Goal: Transaction & Acquisition: Purchase product/service

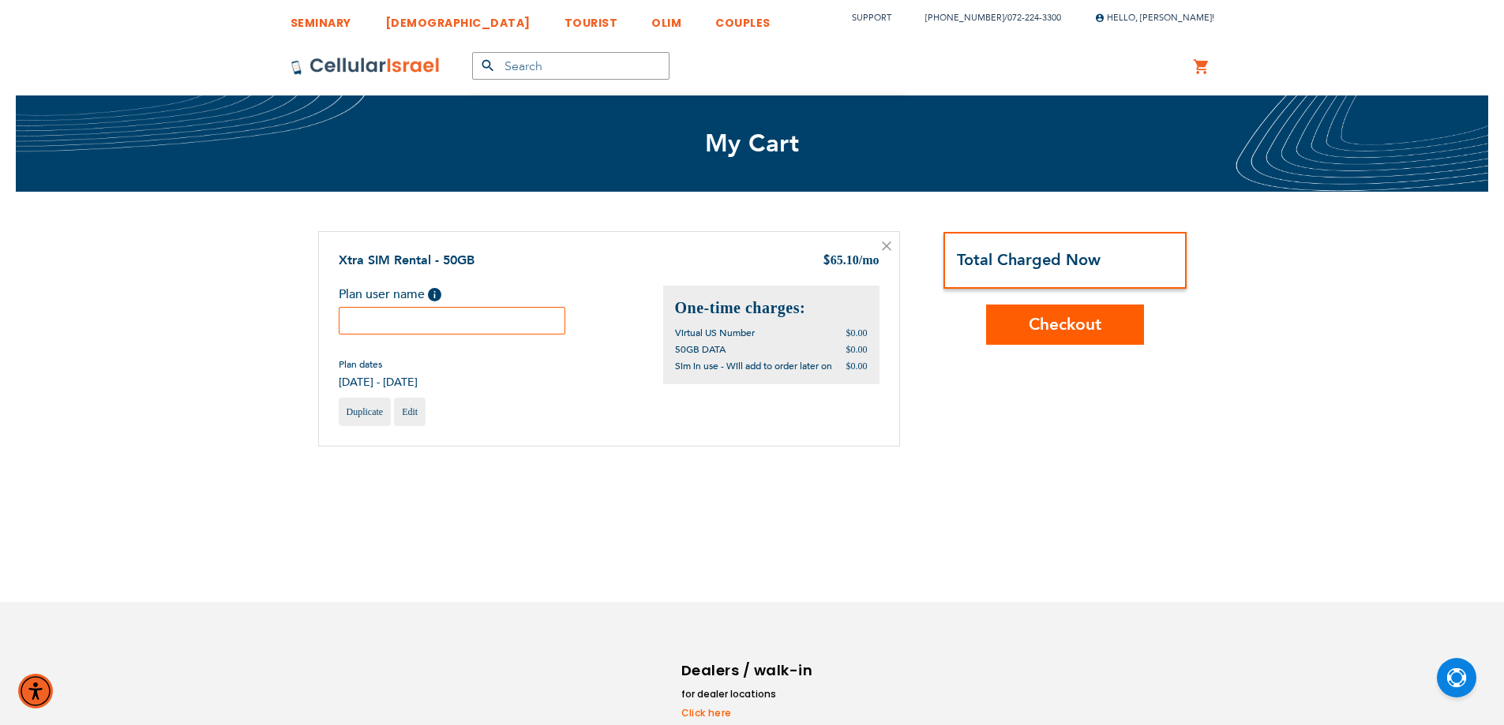
click at [486, 320] on input "text" at bounding box center [452, 321] width 227 height 28
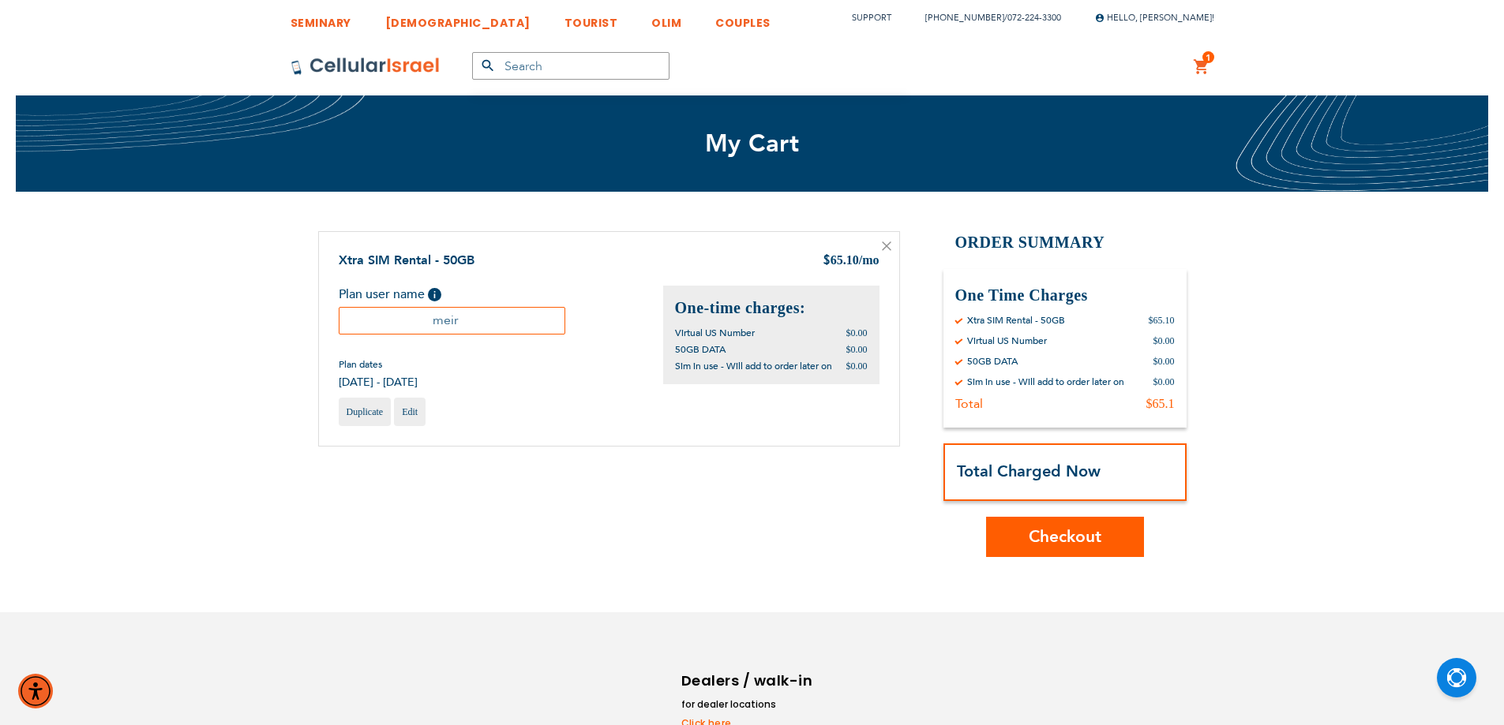
type input "meir"
click at [1084, 536] on span "Checkout" at bounding box center [1064, 537] width 73 height 23
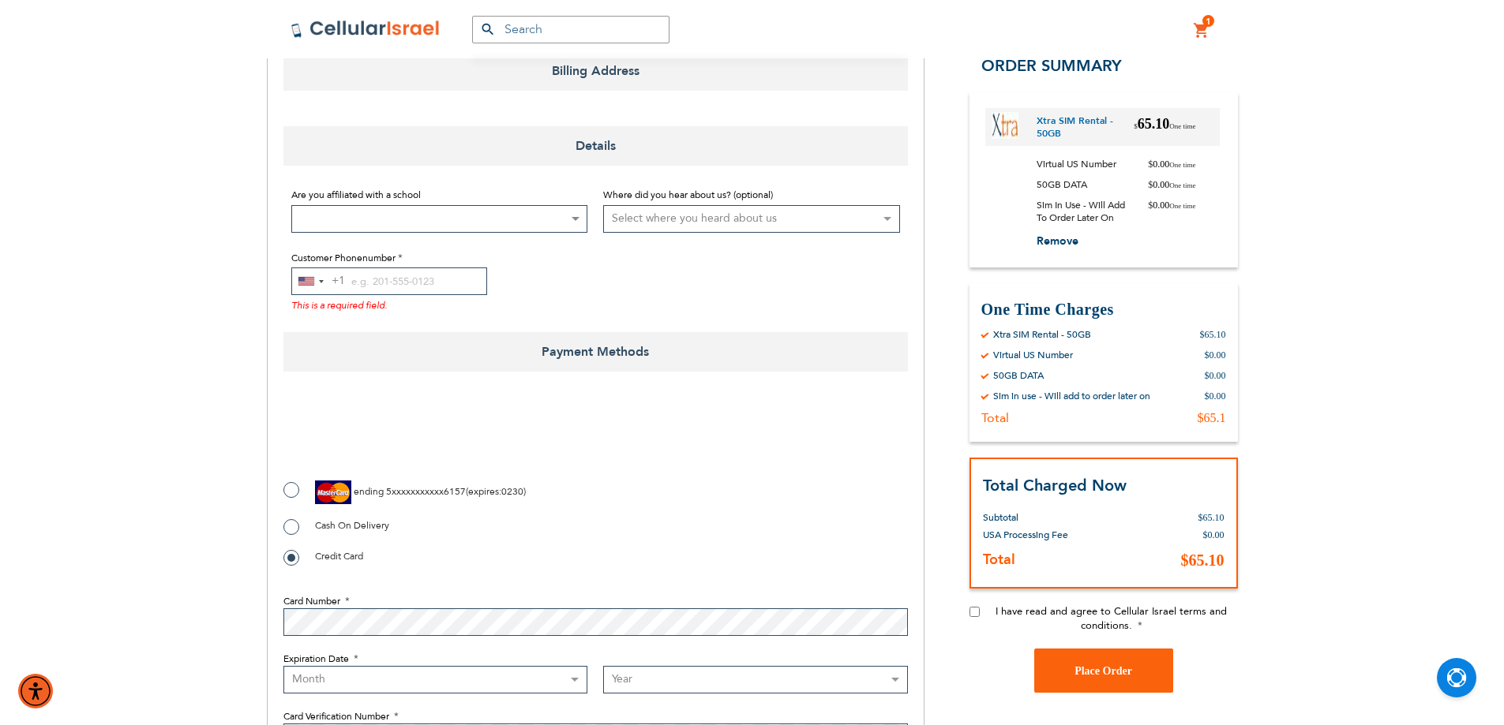
scroll to position [237, 0]
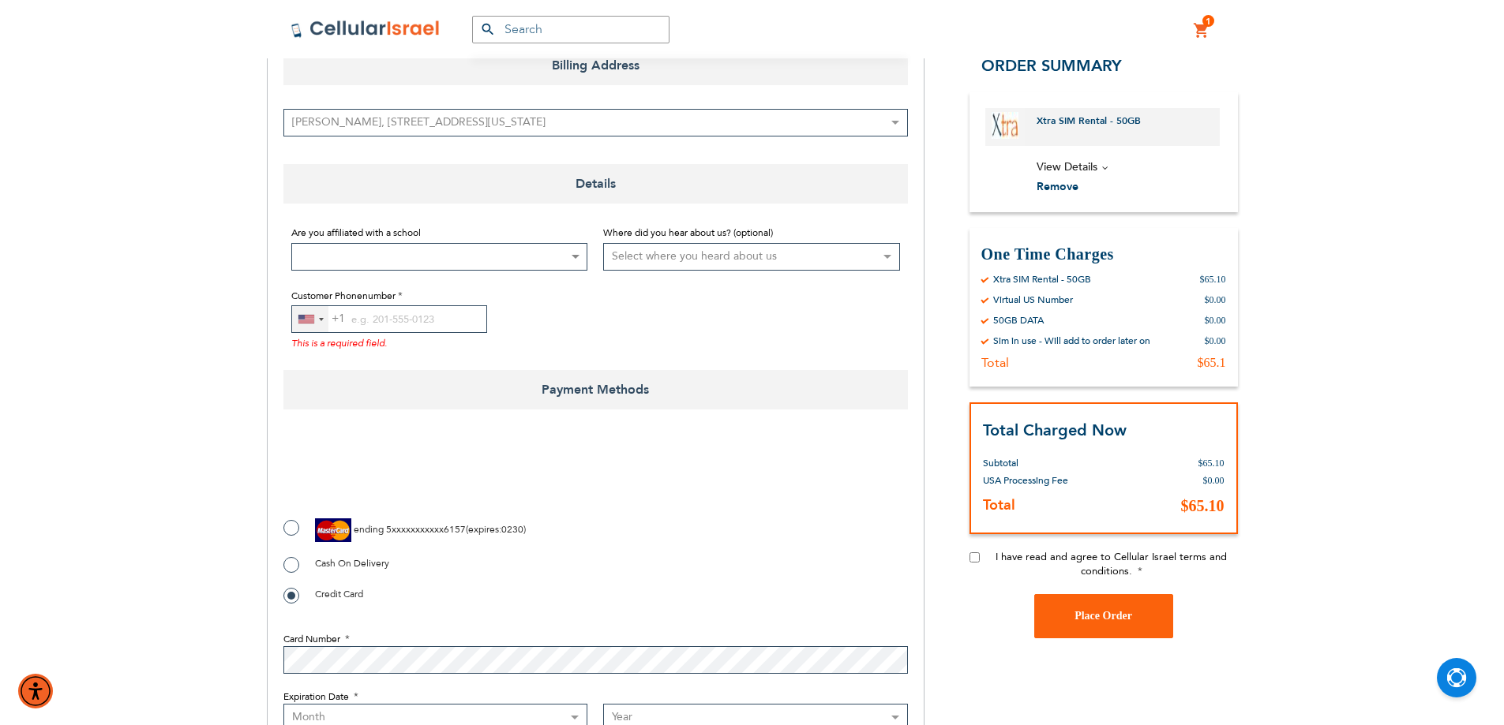
drag, startPoint x: 303, startPoint y: 323, endPoint x: 310, endPoint y: 341, distance: 19.5
click at [303, 324] on div "[GEOGRAPHIC_DATA] +1" at bounding box center [310, 319] width 36 height 26
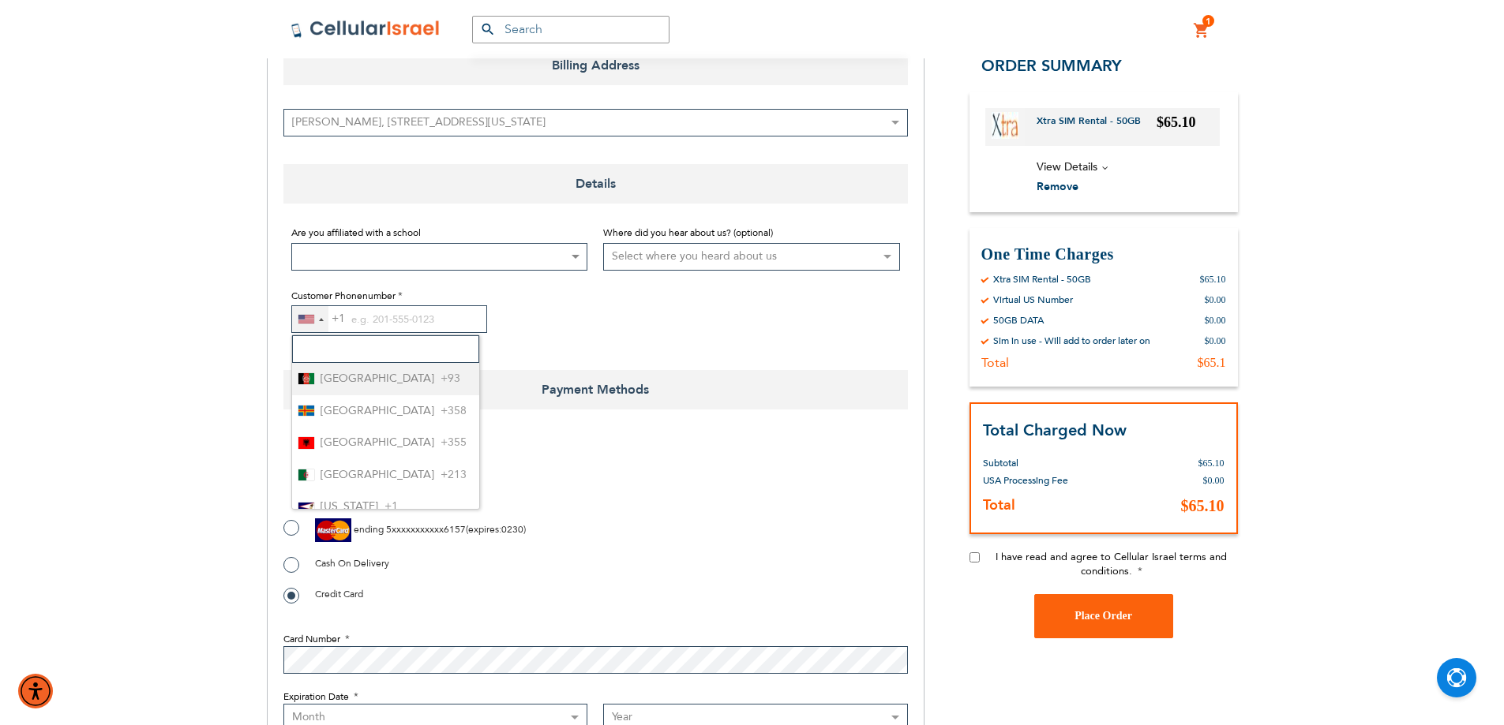
click at [317, 349] on input "Search" at bounding box center [385, 349] width 187 height 28
type input "972"
click at [335, 375] on span "Israel" at bounding box center [333, 379] width 26 height 20
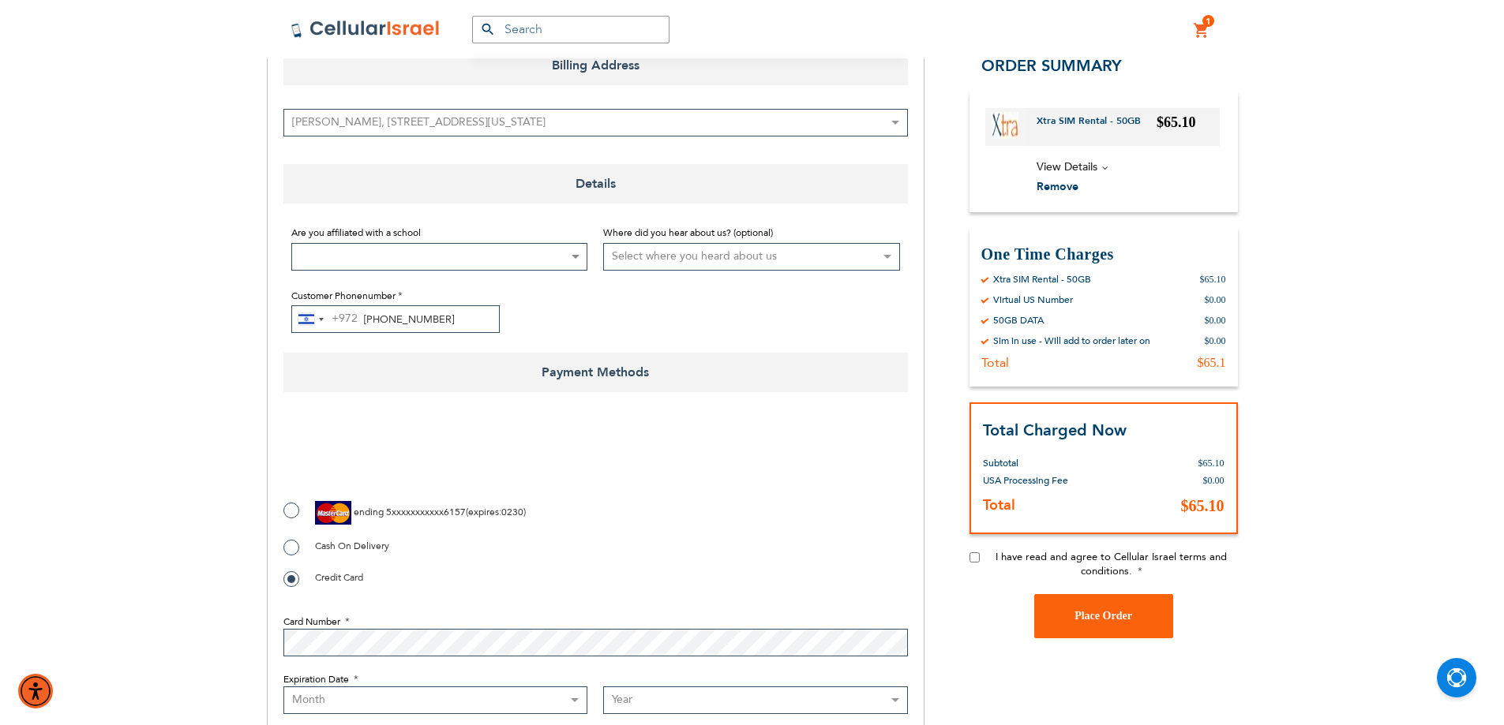
type input "[PHONE_NUMBER]"
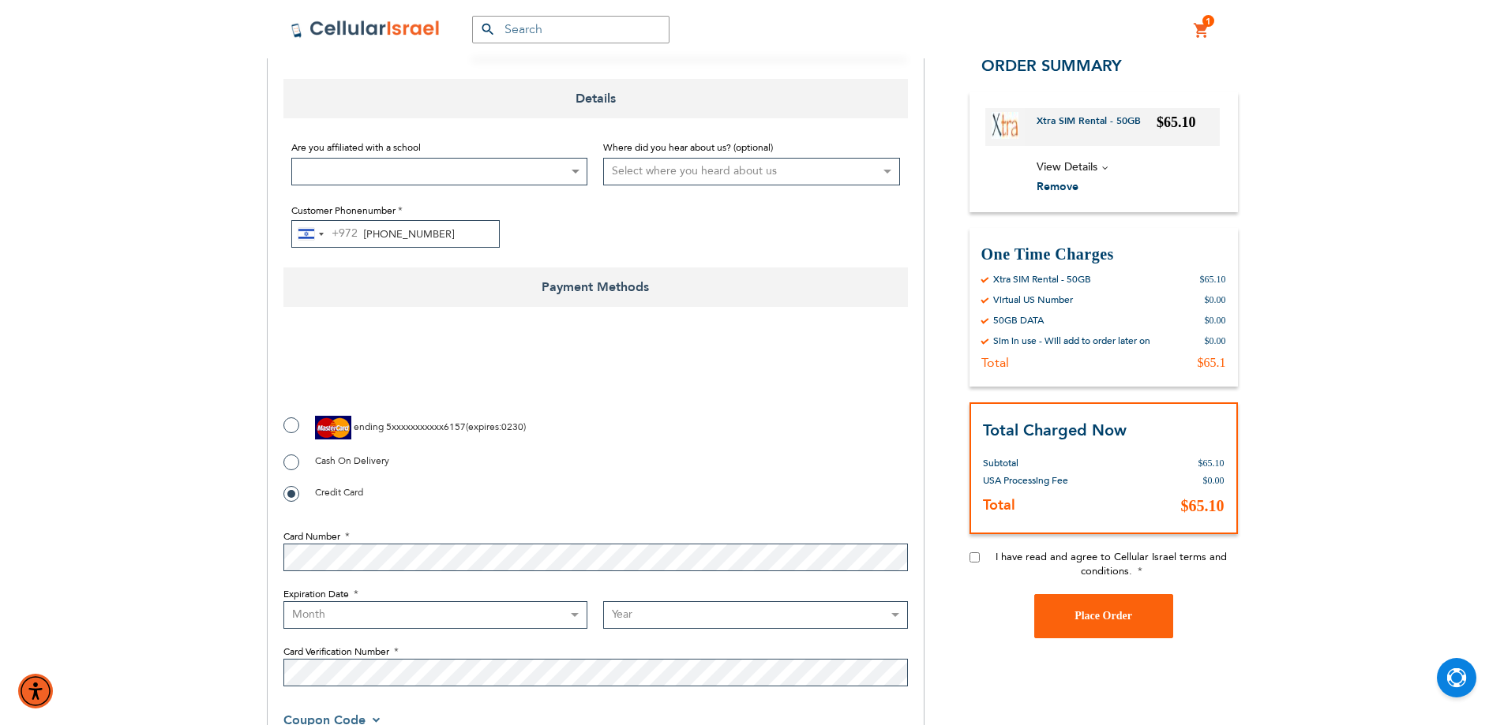
scroll to position [395, 0]
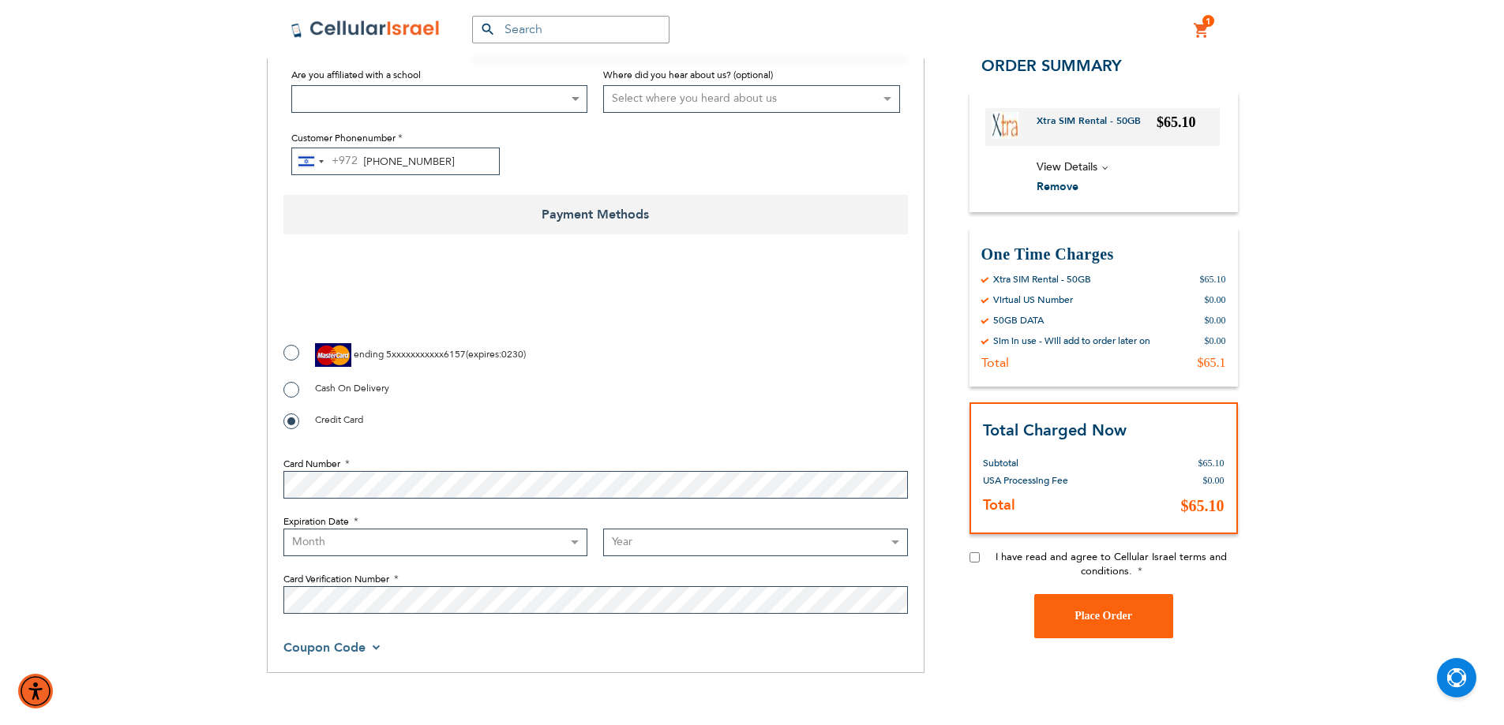
checkbox input "true"
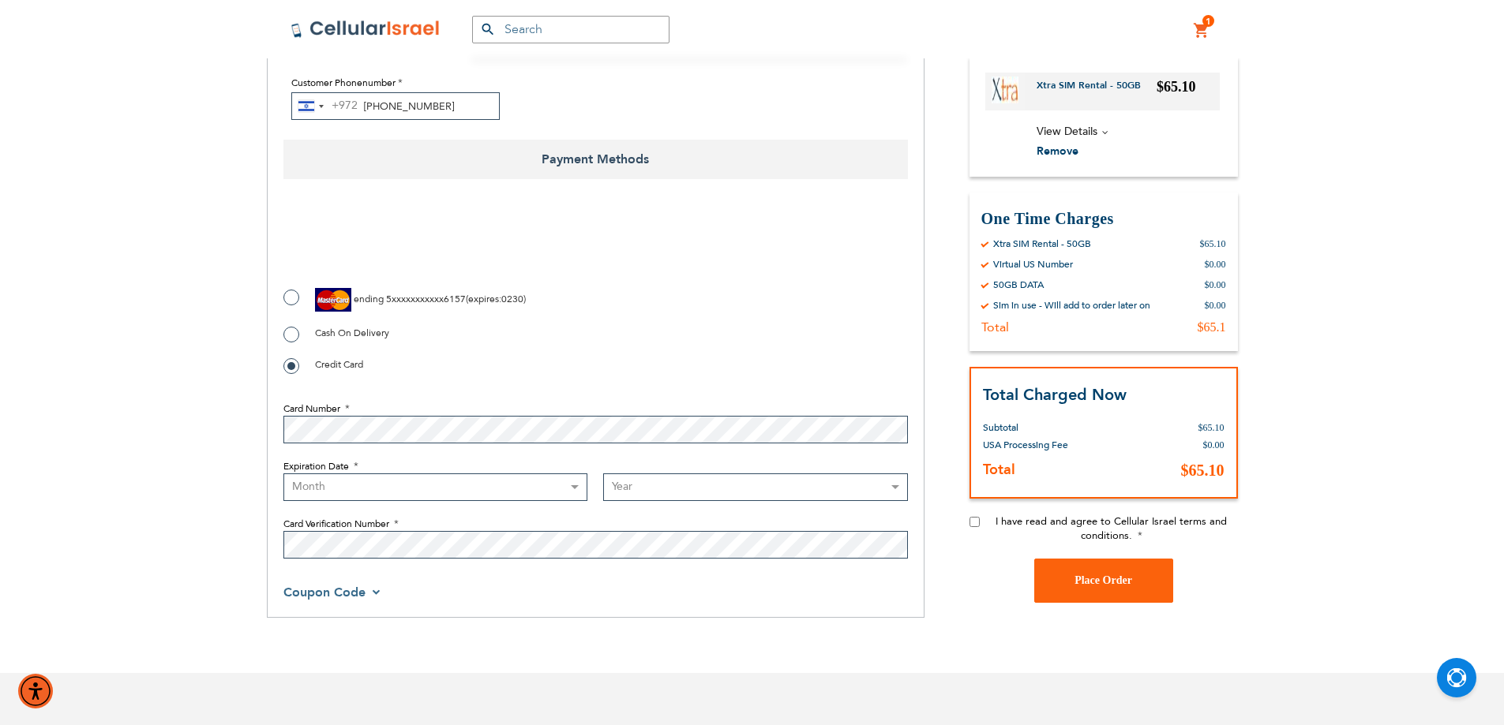
scroll to position [474, 0]
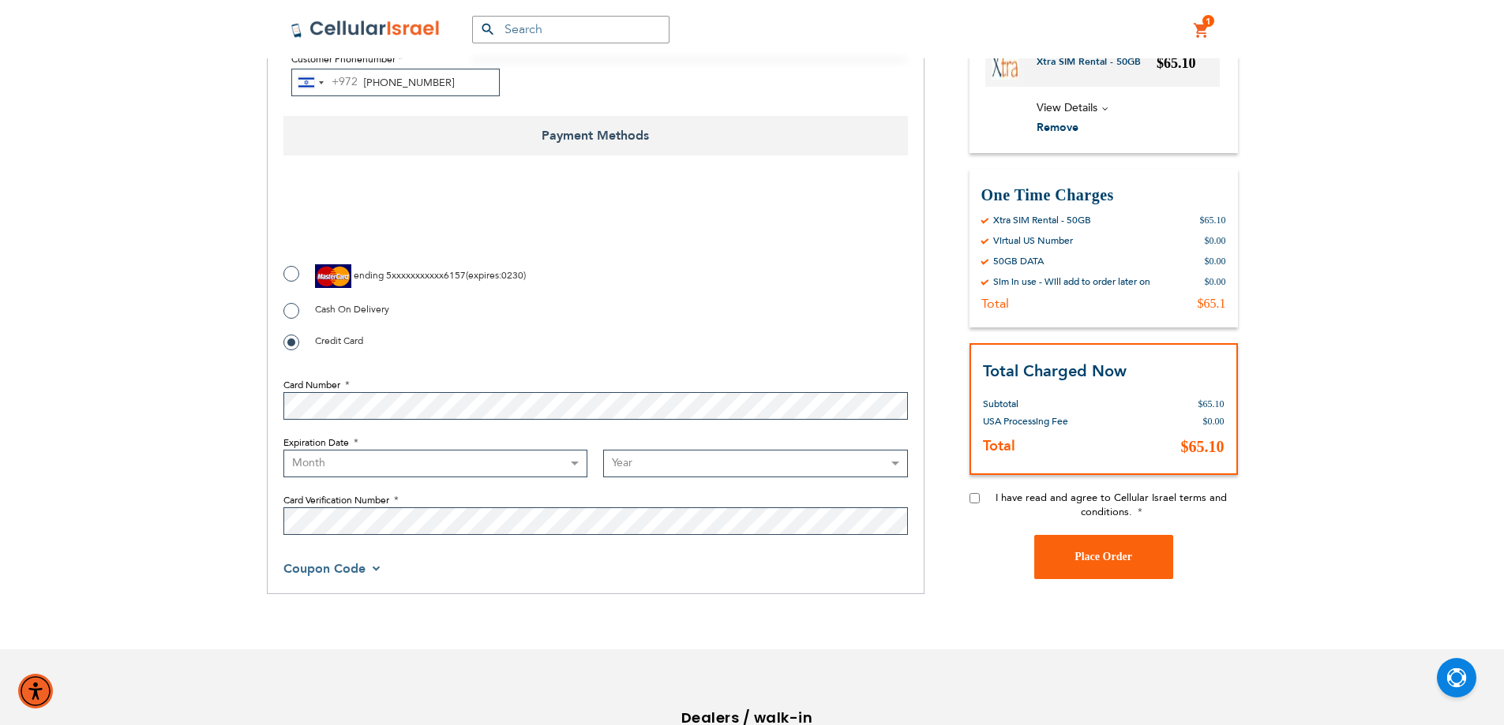
click at [317, 459] on select "Month [DATE] - [DATE] - [DATE] - [DATE] - [DATE] - [DATE] - [DATE] - [DATE] - […" at bounding box center [435, 464] width 305 height 28
select select "2"
click at [283, 450] on select "Month [DATE] - [DATE] - [DATE] - [DATE] - [DATE] - [DATE] - [DATE] - [DATE] - […" at bounding box center [435, 464] width 305 height 28
click at [627, 467] on select "Year [DATE] 2026 2027 2028 2029 2030 2031 2032 2033 2034 2035 2036 2037 2038 20…" at bounding box center [755, 464] width 305 height 28
select select "2030"
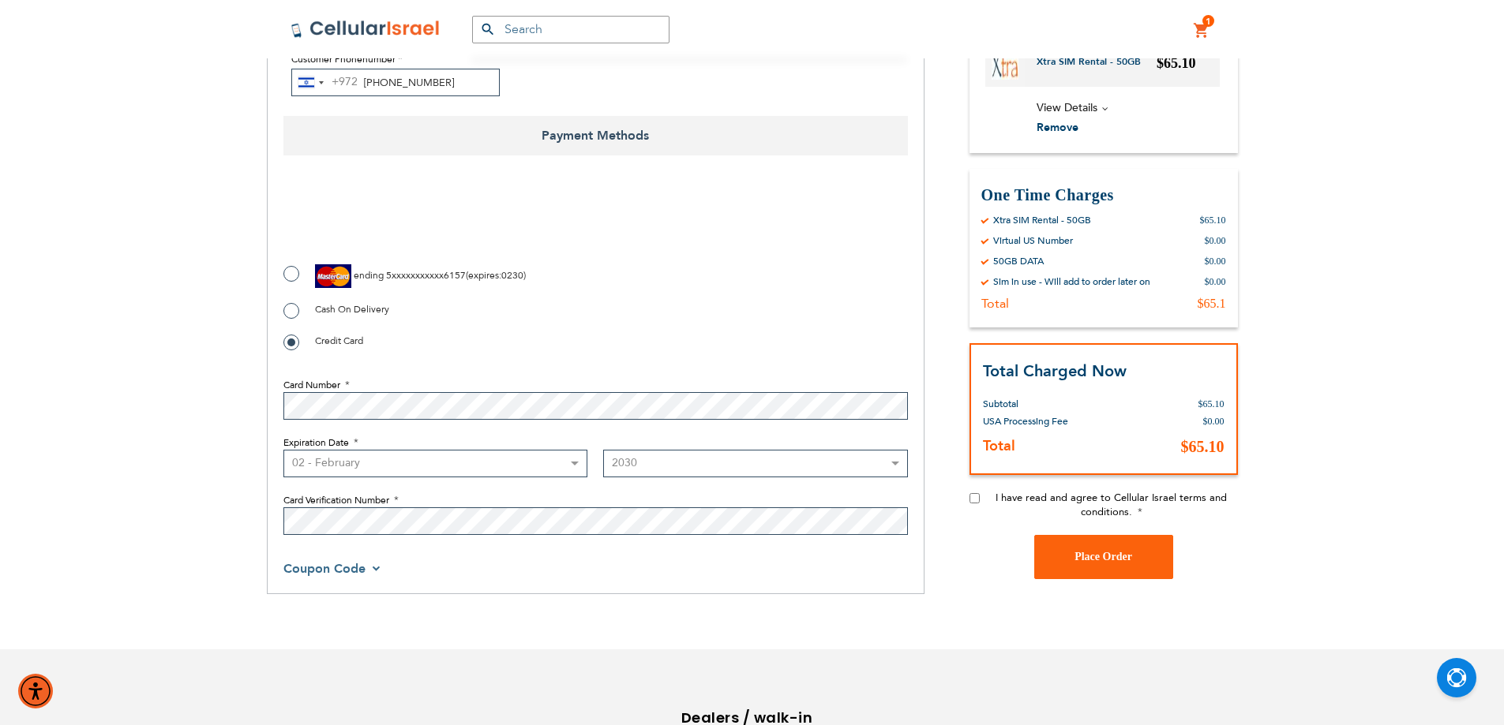
click at [603, 450] on select "Year [DATE] 2026 2027 2028 2029 2030 2031 2032 2033 2034 2035 2036 2037 2038 20…" at bounding box center [755, 464] width 305 height 28
click at [973, 499] on input "I have read and agree to Cellular Israel terms and conditions." at bounding box center [974, 498] width 10 height 10
checkbox input "true"
click at [1120, 552] on span "Place Order" at bounding box center [1103, 557] width 58 height 12
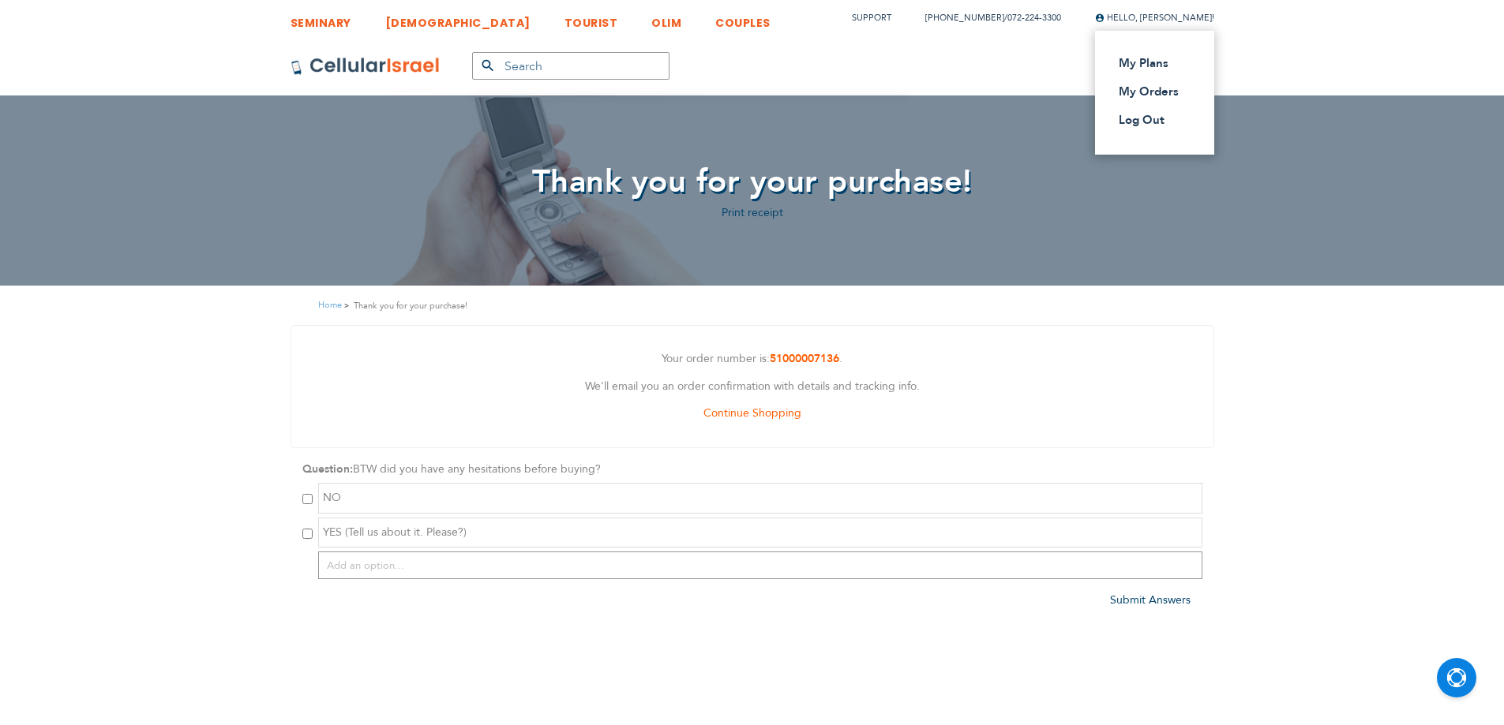
click at [1168, 25] on div "Hello, Meir Potchin! My Plans My Orders Log Out" at bounding box center [1154, 17] width 119 height 17
click at [1148, 119] on link "Log Out" at bounding box center [1149, 120] width 62 height 16
